Goal: Information Seeking & Learning: Learn about a topic

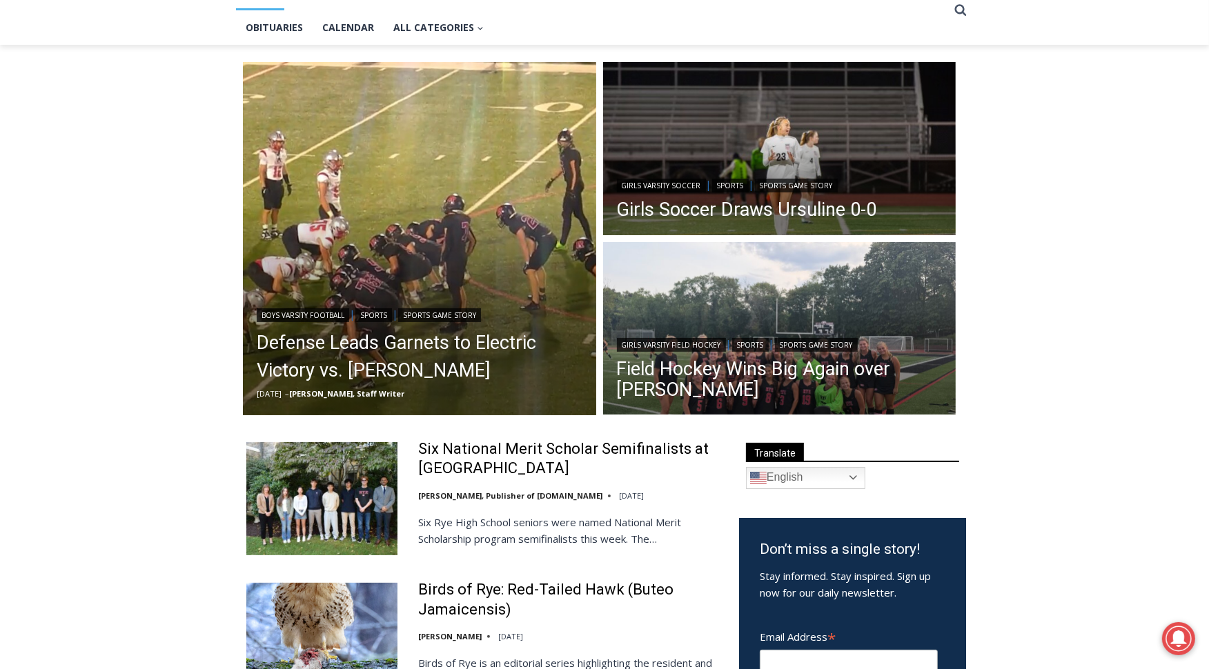
scroll to position [219, 0]
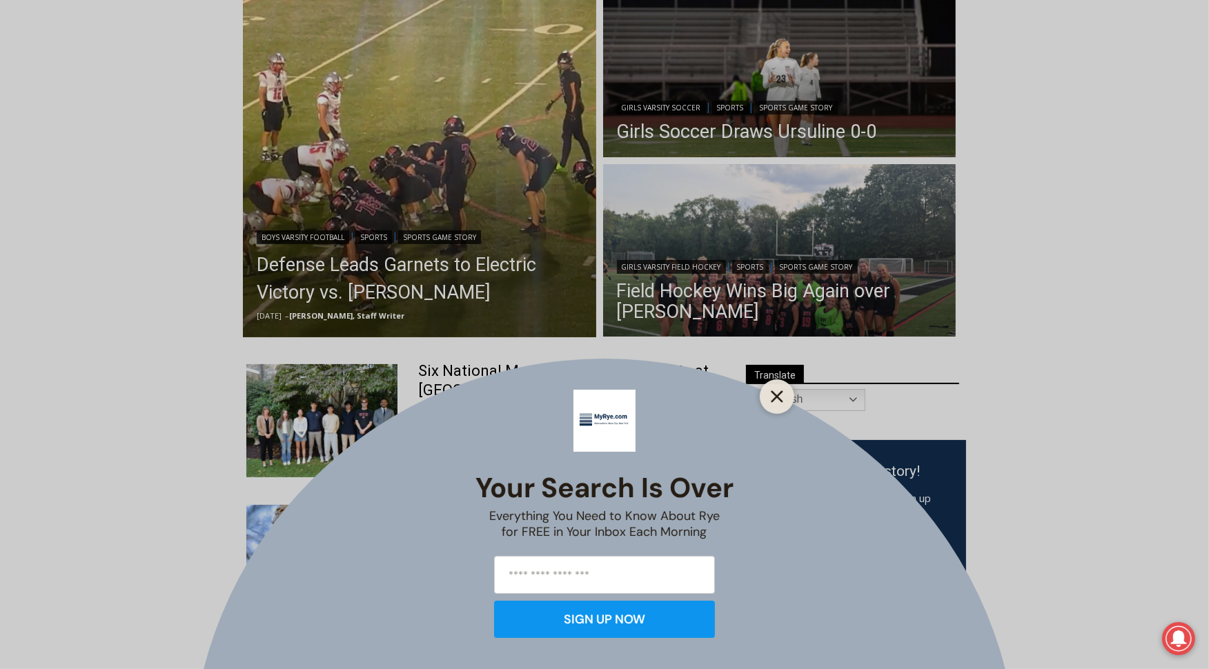
click at [783, 391] on icon "Close" at bounding box center [777, 397] width 12 height 12
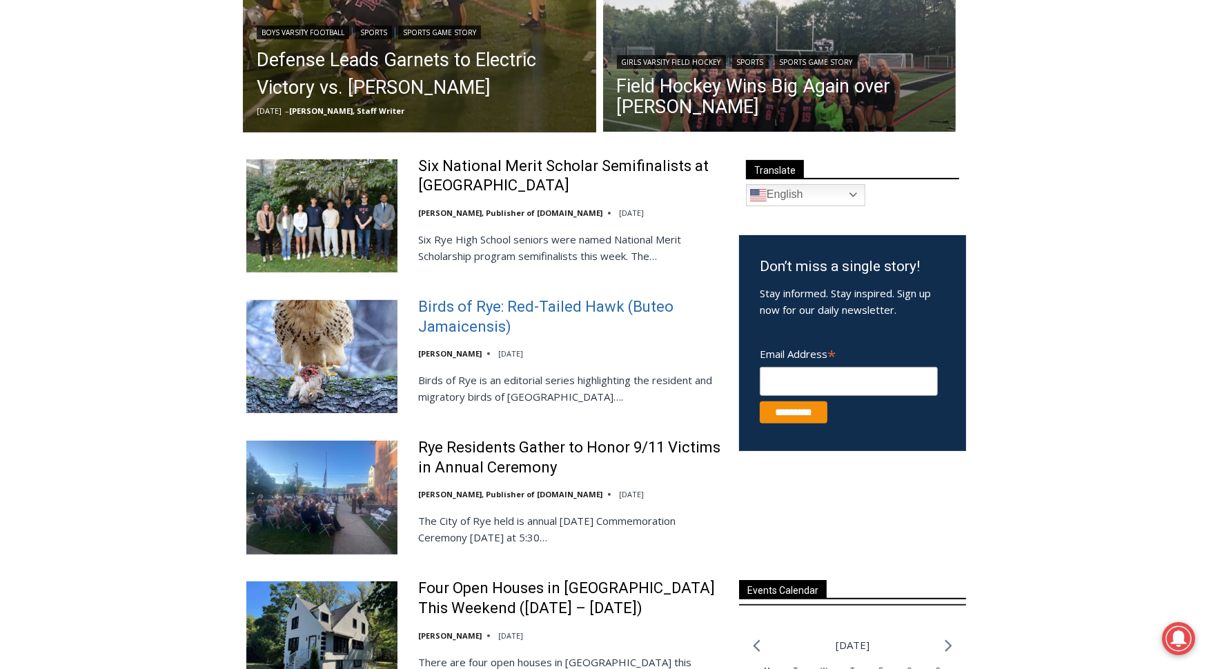
scroll to position [465, 0]
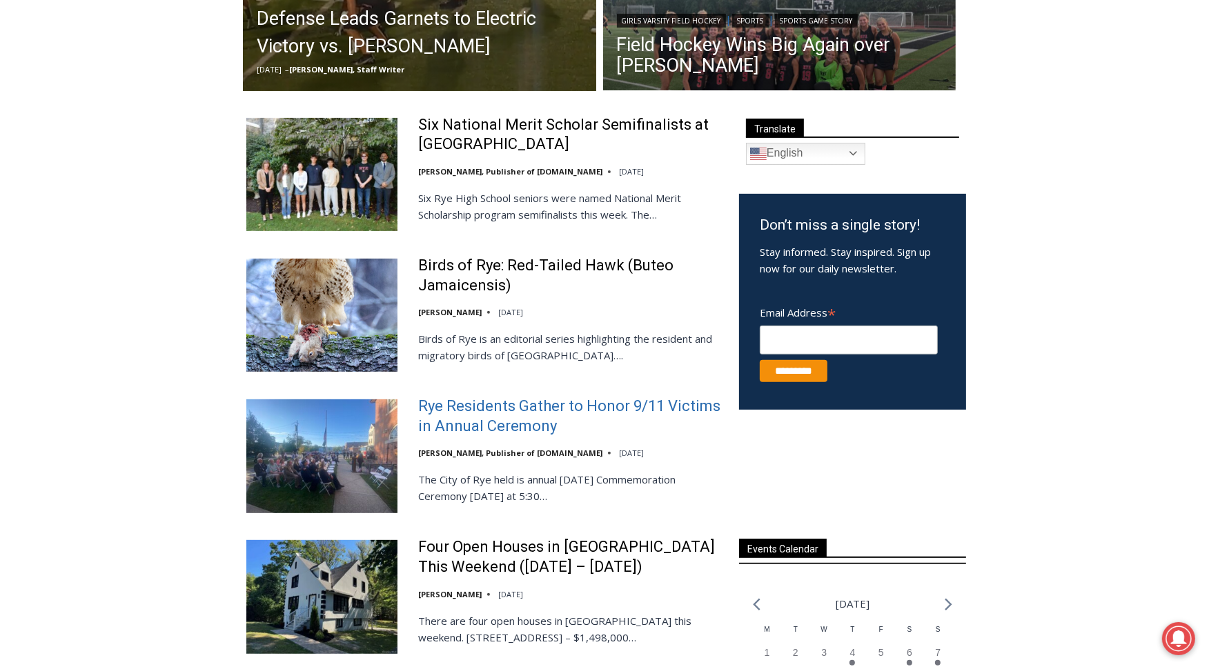
click at [525, 420] on link "Rye Residents Gather to Honor 9/11 Victims in Annual Ceremony" at bounding box center [569, 416] width 303 height 39
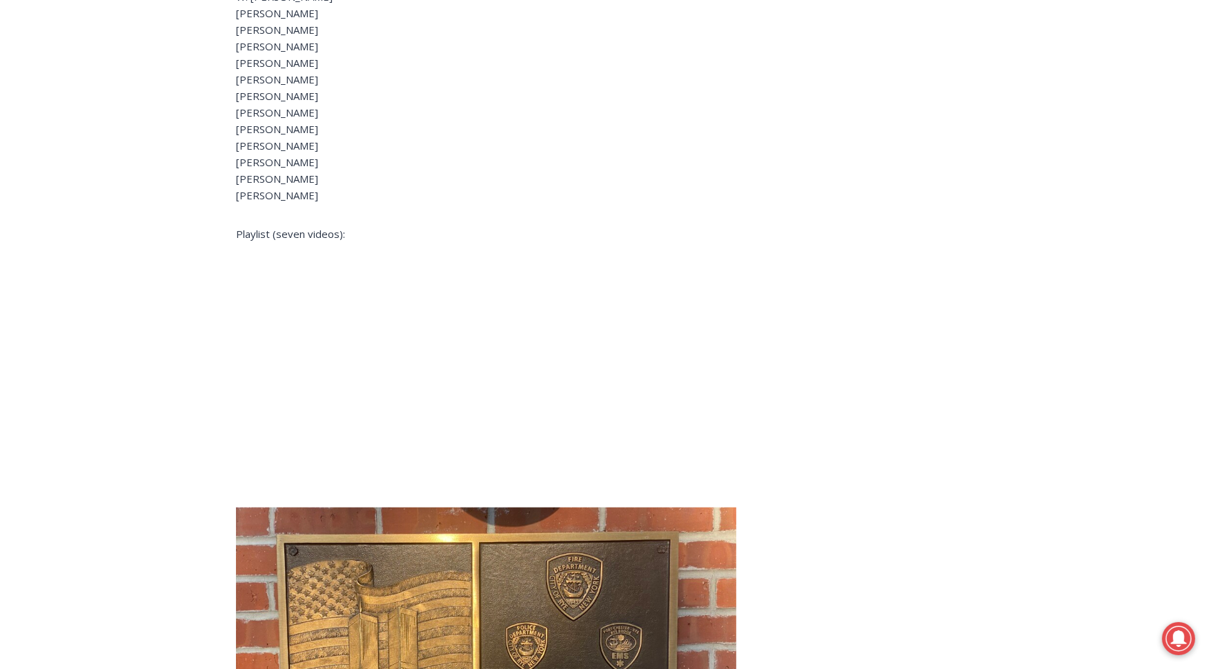
scroll to position [1579, 0]
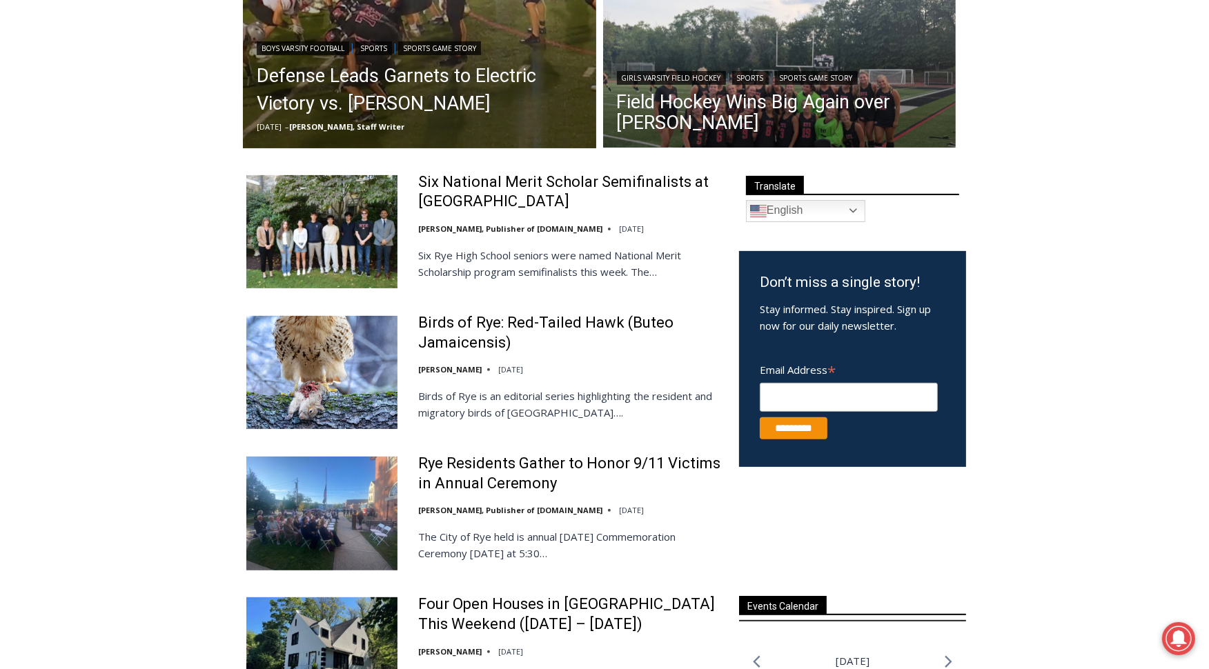
scroll to position [398, 0]
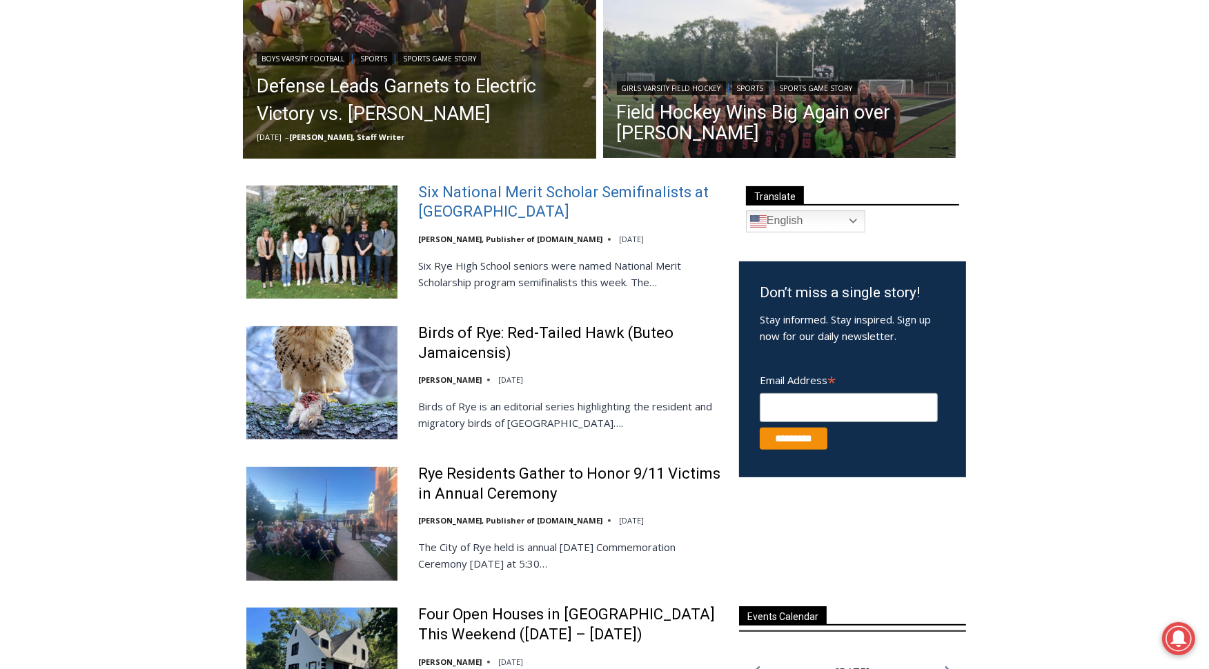
click at [496, 195] on link "Six National Merit Scholar Semifinalists at [GEOGRAPHIC_DATA]" at bounding box center [569, 202] width 303 height 39
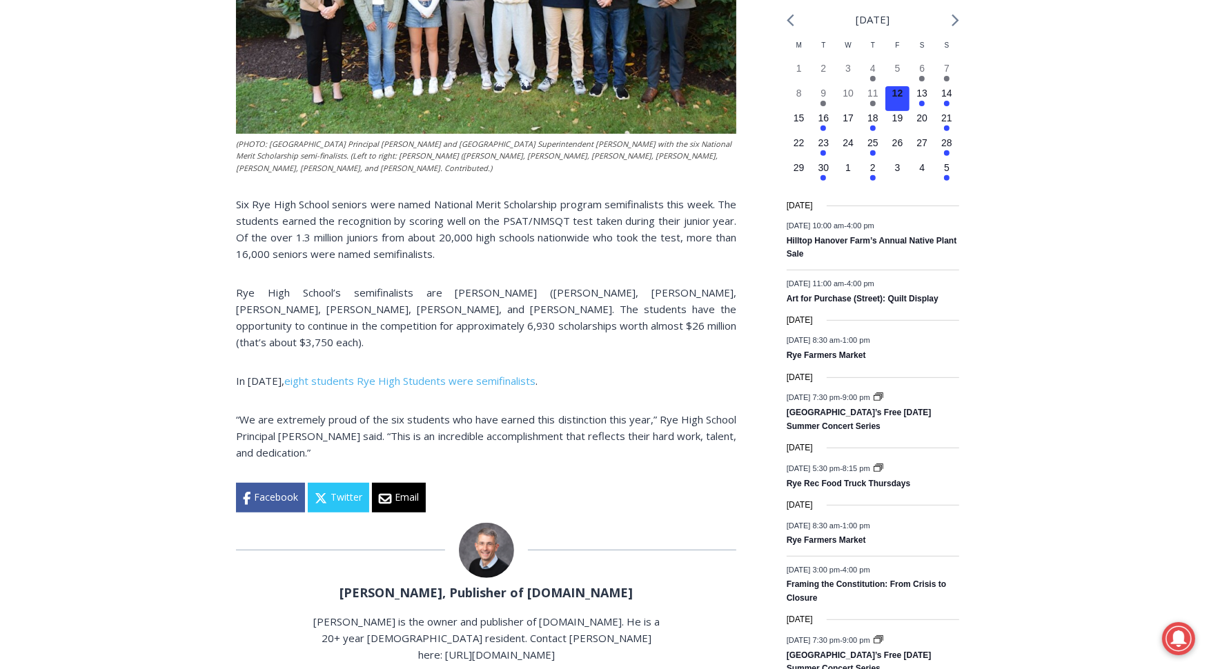
scroll to position [504, 0]
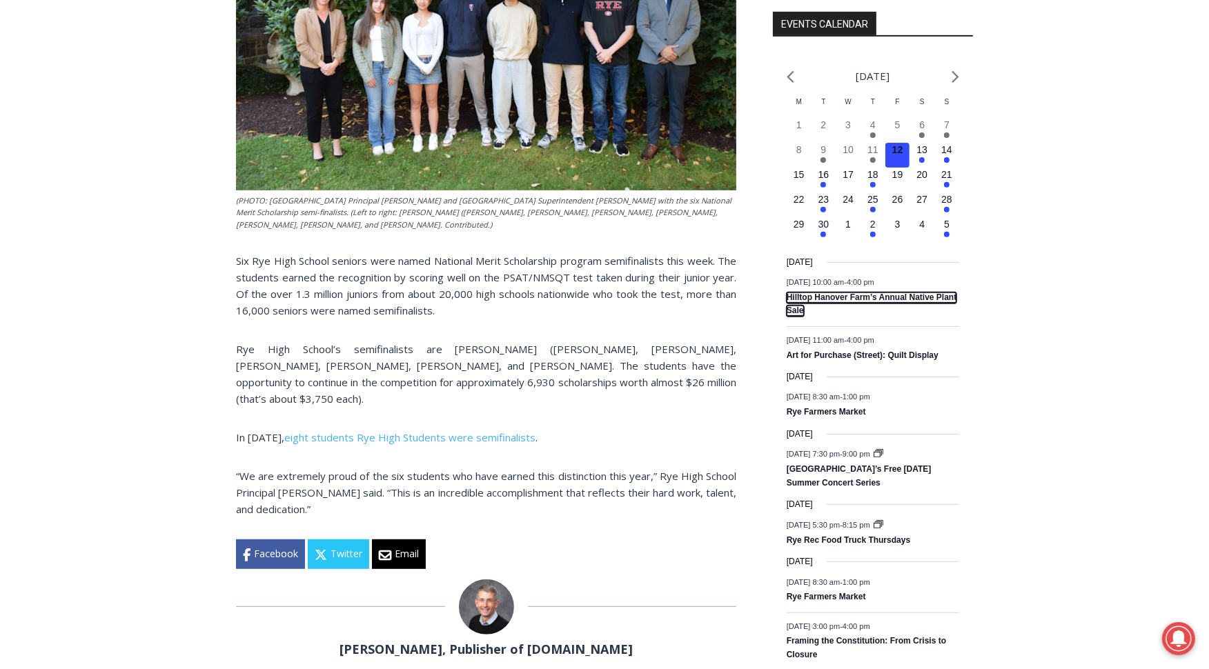
click at [798, 317] on link "Hilltop Hanover Farm’s Annual Native Plant Sale" at bounding box center [872, 305] width 170 height 24
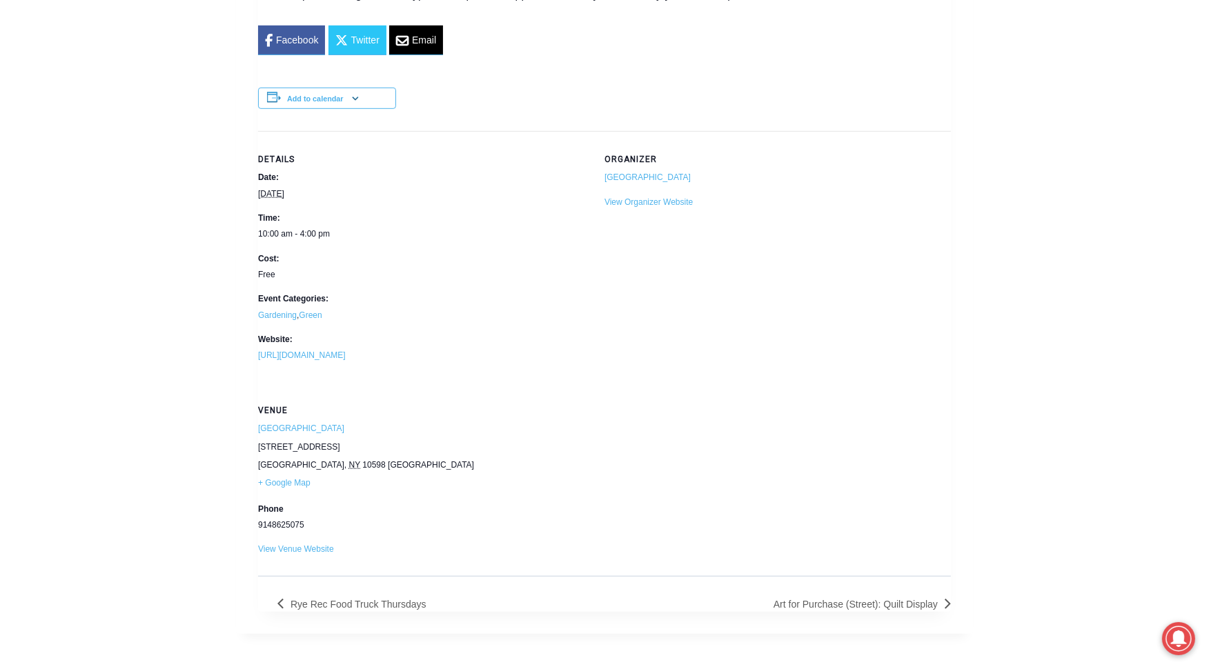
scroll to position [956, 0]
